Goal: Task Accomplishment & Management: Use online tool/utility

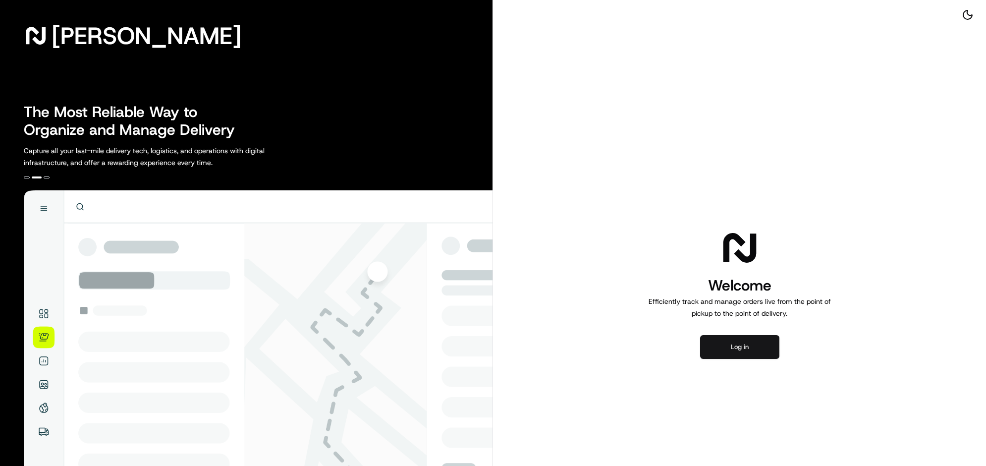
click at [726, 359] on button "Log in" at bounding box center [739, 347] width 79 height 24
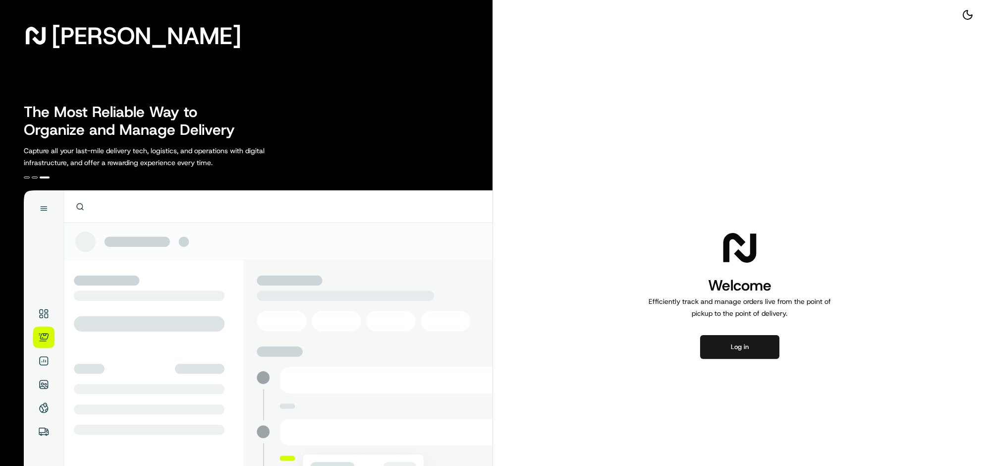
click at [790, 295] on h1 "Welcome" at bounding box center [739, 285] width 190 height 20
click at [730, 266] on icon at bounding box center [740, 248] width 40 height 40
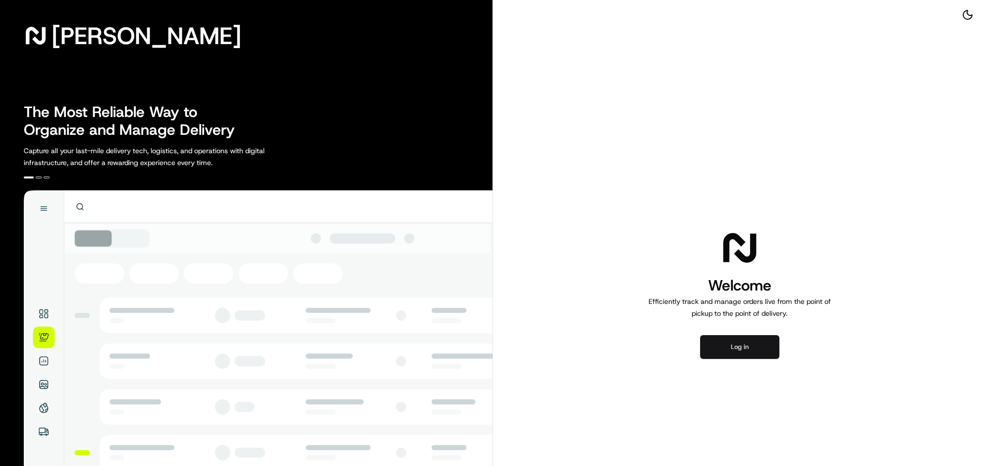
click at [731, 359] on button "Log in" at bounding box center [739, 347] width 79 height 24
